Goal: Task Accomplishment & Management: Use online tool/utility

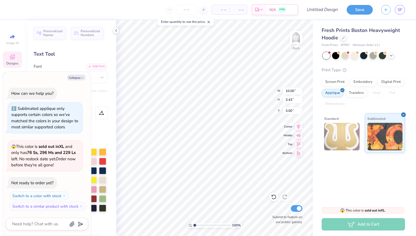
type textarea "x"
type textarea "M"
type textarea "x"
type textarea "MU"
type textarea "x"
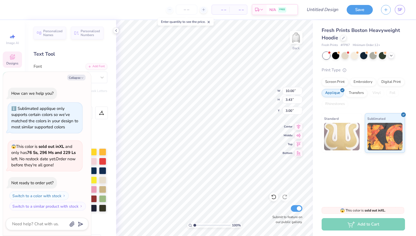
type textarea "MUD"
type textarea "x"
type textarea "MUDE"
type textarea "x"
type textarea "MUDEC"
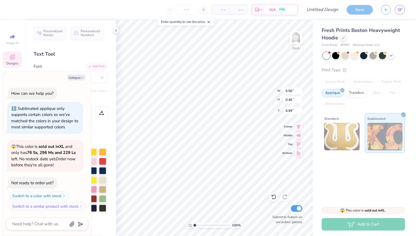
scroll to position [0, 2]
type textarea "x"
type textarea "GAMMA PHI"
type textarea "x"
type textarea "GAMMA PHI"
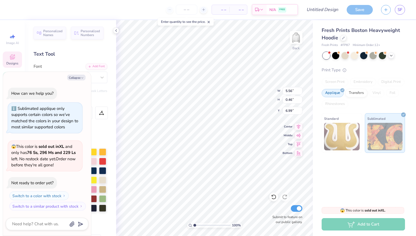
type textarea "x"
type textarea "GAMMA PH"
type textarea "x"
type textarea "GAMMA P"
type textarea "x"
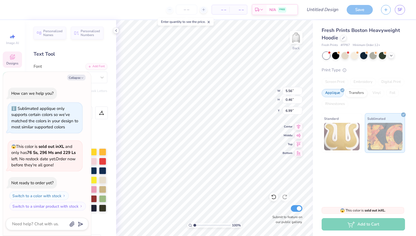
type textarea "GAMMA"
type textarea "x"
type textarea "GAMMA"
type textarea "x"
type textarea "[PERSON_NAME]"
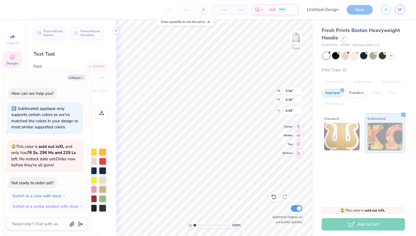
scroll to position [0, 0]
type textarea "x"
type textarea "GAM"
type textarea "x"
type textarea "GA"
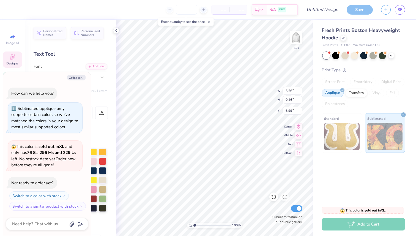
type textarea "x"
type textarea "G"
type textarea "x"
type textarea "F"
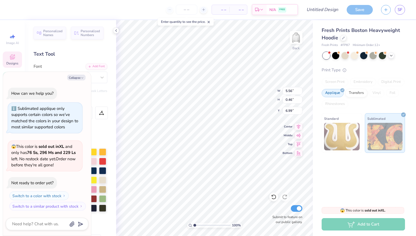
type textarea "x"
type textarea "FAL"
type textarea "x"
type textarea "FALL"
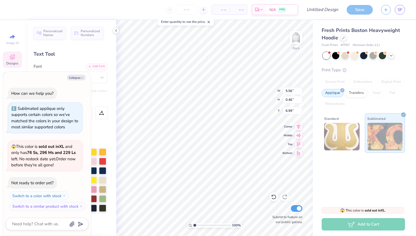
type textarea "x"
type textarea "FALL"
type textarea "x"
type textarea "FALL 2"
type textarea "x"
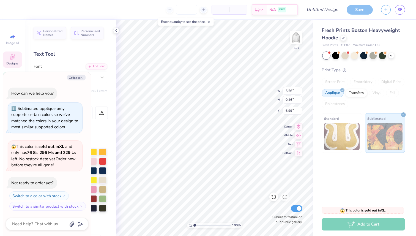
type textarea "FALL 20"
type textarea "x"
type textarea "FALL 202"
type textarea "x"
type textarea "FALL 2025"
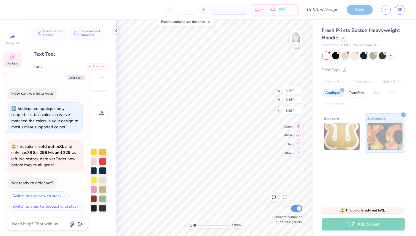
scroll to position [0, 1]
type textarea "x"
type input "17.29"
type input "3.40"
type input "3.01"
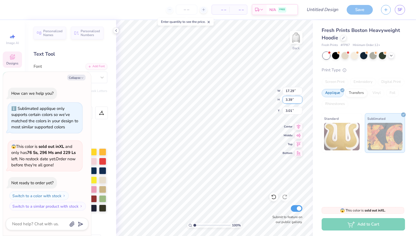
click at [300, 101] on input "3.39" at bounding box center [293, 100] width 20 height 8
type input "3.38"
click at [300, 101] on input "3.38" at bounding box center [293, 100] width 20 height 8
click at [300, 94] on input "17.29" at bounding box center [293, 91] width 20 height 8
type textarea "x"
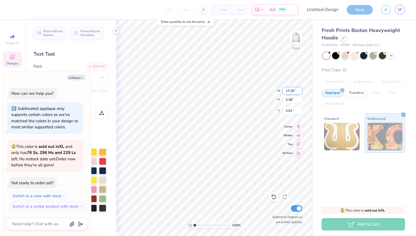
type input "12.00"
type input "2.36"
type input "3.53"
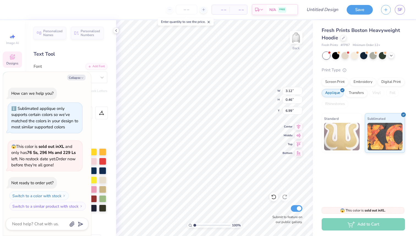
type textarea "x"
type input "6.75"
type textarea "x"
type input "6.52"
click at [297, 41] on img at bounding box center [296, 37] width 22 height 22
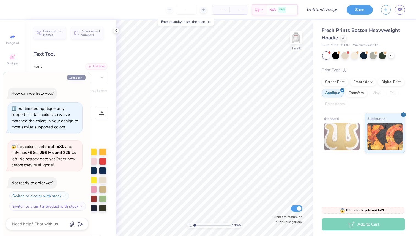
click at [81, 77] on icon "button" at bounding box center [82, 77] width 3 height 3
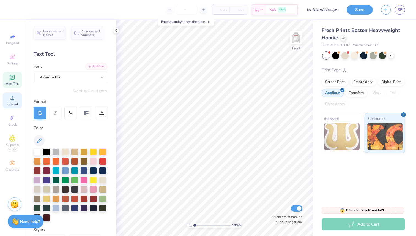
click at [8, 104] on span "Upload" at bounding box center [12, 104] width 11 height 4
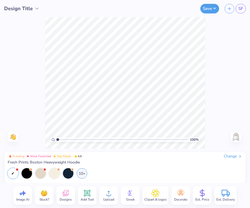
click at [105, 196] on icon at bounding box center [108, 193] width 8 height 8
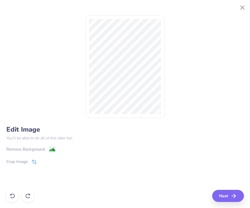
click at [33, 162] on icon at bounding box center [35, 162] width 4 height 4
click at [44, 161] on icon at bounding box center [43, 161] width 3 height 3
click at [41, 148] on div "Remove Background" at bounding box center [25, 150] width 39 height 6
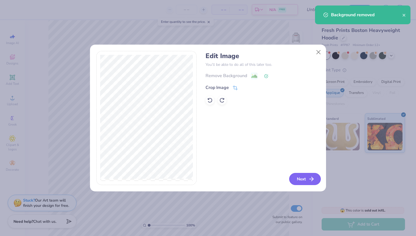
click at [307, 182] on button "Next" at bounding box center [305, 179] width 32 height 12
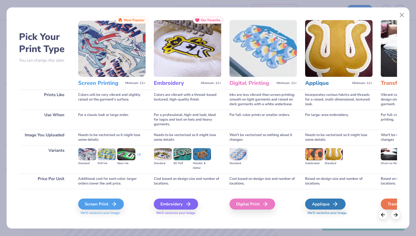
scroll to position [5, 0]
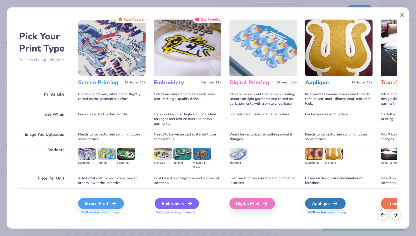
click at [182, 203] on div "Embroidery" at bounding box center [177, 203] width 44 height 11
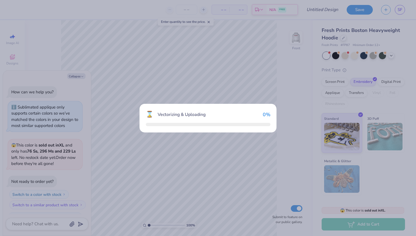
scroll to position [32, 0]
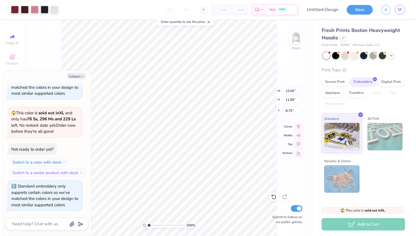
type textarea "x"
type input "6.36"
click at [297, 38] on img at bounding box center [296, 37] width 22 height 22
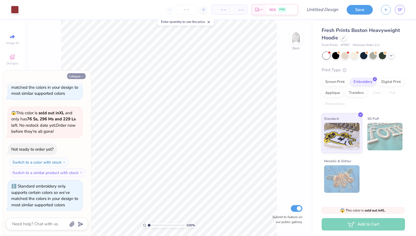
click at [81, 76] on icon "button" at bounding box center [82, 76] width 3 height 3
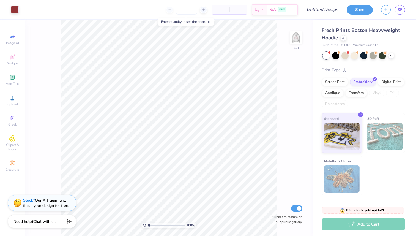
click at [390, 141] on img at bounding box center [386, 137] width 36 height 28
click at [382, 129] on img at bounding box center [386, 137] width 36 height 28
click at [345, 132] on img at bounding box center [342, 136] width 36 height 28
click at [376, 126] on img at bounding box center [386, 137] width 36 height 28
click at [375, 118] on span "3D Puff" at bounding box center [374, 119] width 12 height 6
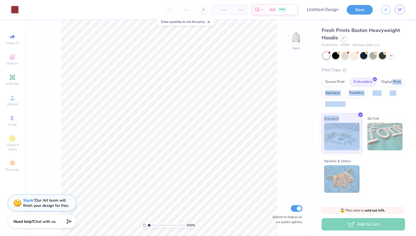
drag, startPoint x: 391, startPoint y: 80, endPoint x: 371, endPoint y: 113, distance: 38.6
click at [371, 113] on div "Print Type Screen Print Embroidery Digital Print Applique Transfers Vinyl Foil …" at bounding box center [363, 131] width 83 height 129
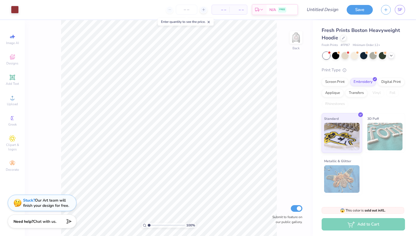
click at [377, 122] on div "3D Puff" at bounding box center [385, 133] width 40 height 40
click at [375, 116] on span "3D Puff" at bounding box center [374, 119] width 12 height 6
click at [354, 12] on button "Save" at bounding box center [360, 9] width 26 height 10
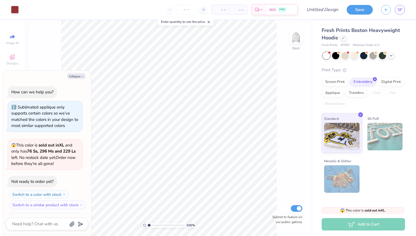
scroll to position [47, 0]
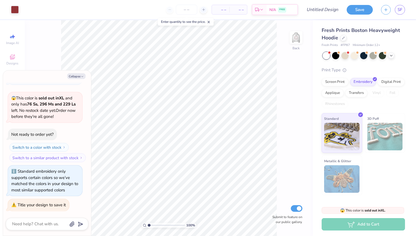
click at [73, 81] on div "Collapse How can we help you? Sublimated applique only supports certain colors …" at bounding box center [47, 153] width 88 height 165
click at [76, 76] on button "Collapse" at bounding box center [76, 76] width 18 height 6
type textarea "x"
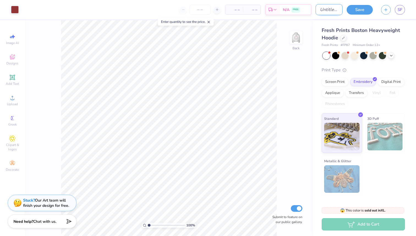
click at [319, 10] on input "Design Title" at bounding box center [329, 9] width 27 height 11
type input "MUDEC"
click at [355, 10] on button "Save" at bounding box center [360, 9] width 26 height 10
click at [243, 12] on div "– – Total" at bounding box center [252, 9] width 18 height 9
